Goal: Task Accomplishment & Management: Manage account settings

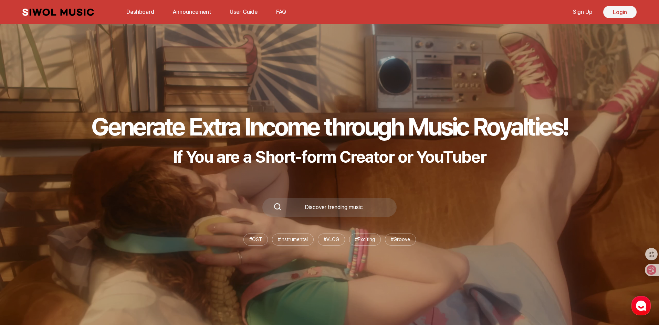
click at [613, 14] on link "Login" at bounding box center [619, 12] width 33 height 12
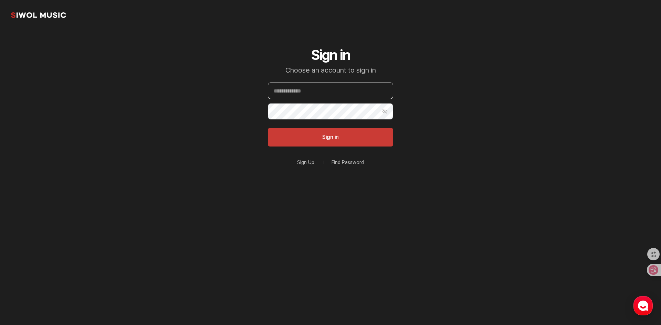
type input "**********"
click at [319, 136] on button "Sign in" at bounding box center [330, 137] width 125 height 19
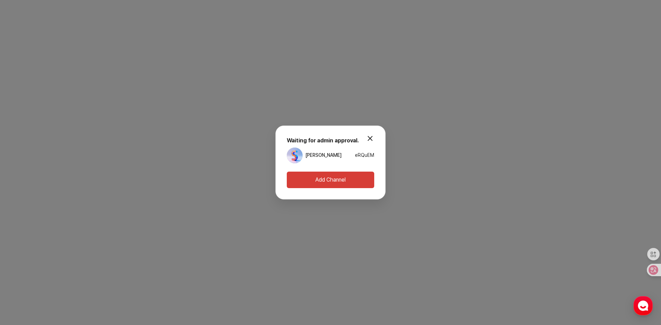
click at [372, 137] on button "modal.close" at bounding box center [370, 139] width 14 height 14
